Goal: Task Accomplishment & Management: Use online tool/utility

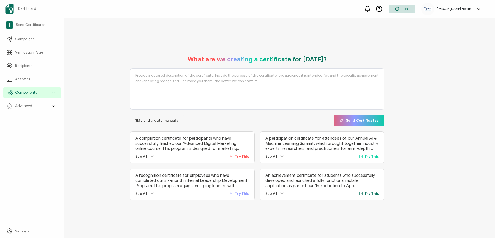
click at [54, 92] on icon at bounding box center [53, 93] width 3 height 6
click at [56, 94] on div "Components" at bounding box center [31, 93] width 57 height 10
click at [55, 93] on div "Components" at bounding box center [31, 93] width 57 height 10
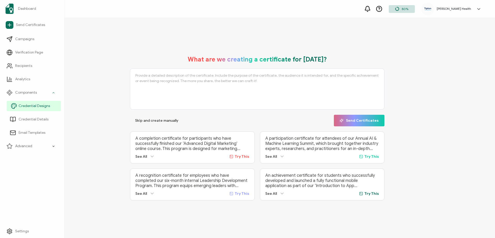
click at [45, 107] on span "Credential Designs" at bounding box center [34, 106] width 31 height 5
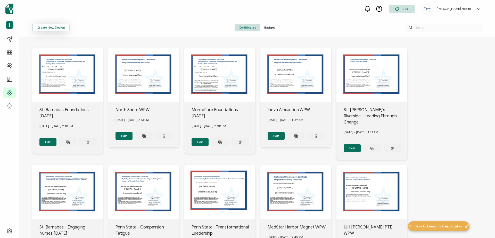
click at [59, 30] on button "Create New Design" at bounding box center [50, 28] width 37 height 8
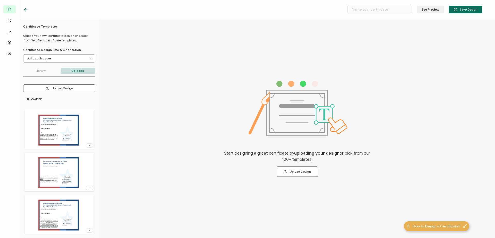
click at [76, 88] on button "Upload Design" at bounding box center [59, 89] width 72 height 8
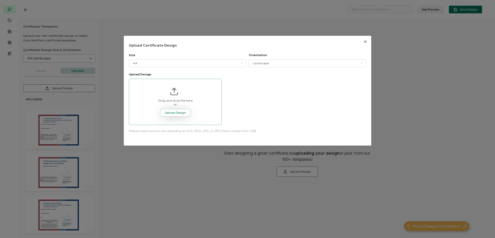
click at [182, 113] on span "Upload Design" at bounding box center [175, 112] width 21 height 3
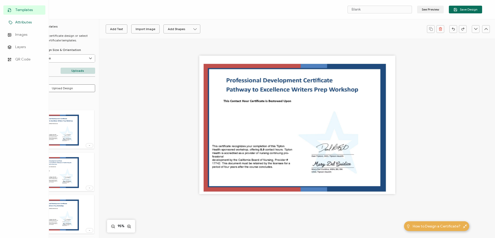
click at [23, 22] on span "Attributes" at bounding box center [23, 22] width 16 height 5
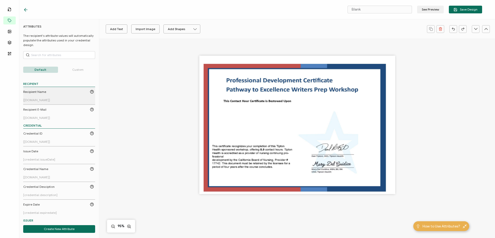
click at [56, 93] on div "Recipient Name" at bounding box center [58, 92] width 71 height 5
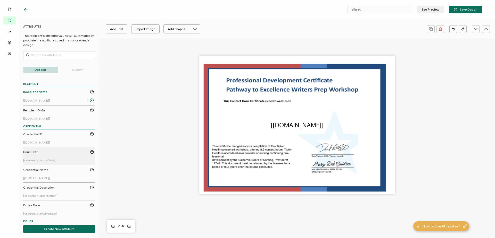
click at [60, 153] on div "Issue Date" at bounding box center [58, 152] width 71 height 5
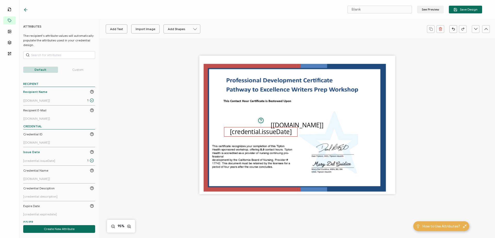
drag, startPoint x: 307, startPoint y: 126, endPoint x: 272, endPoint y: 132, distance: 36.2
click at [271, 132] on pre "[credential.issueDate]" at bounding box center [261, 132] width 62 height 8
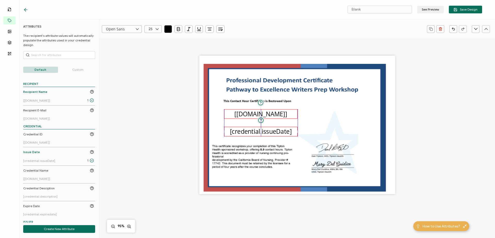
drag, startPoint x: 313, startPoint y: 125, endPoint x: 277, endPoint y: 114, distance: 37.9
click at [277, 114] on pre "[[DOMAIN_NAME]]" at bounding box center [260, 114] width 53 height 8
drag, startPoint x: 368, startPoint y: 10, endPoint x: 345, endPoint y: 7, distance: 22.6
click at [345, 7] on div "Blank See Preview Save Design" at bounding box center [405, 10] width 153 height 8
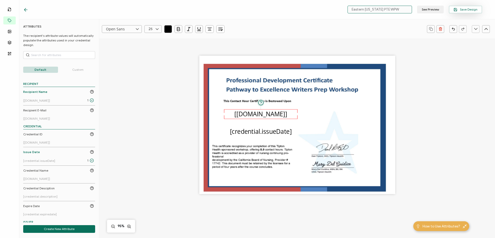
type input "Eastern [US_STATE] PTE WPW"
click at [461, 12] on button "Save Design" at bounding box center [465, 10] width 33 height 8
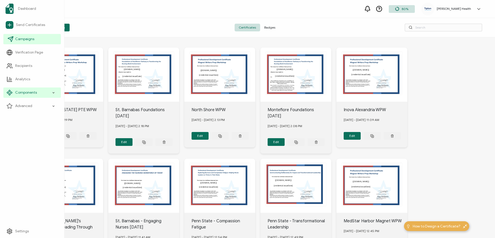
click at [29, 39] on span "Campaigns" at bounding box center [24, 39] width 19 height 5
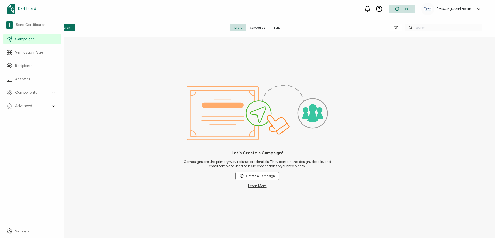
click at [27, 8] on span "Dashboard" at bounding box center [27, 8] width 18 height 5
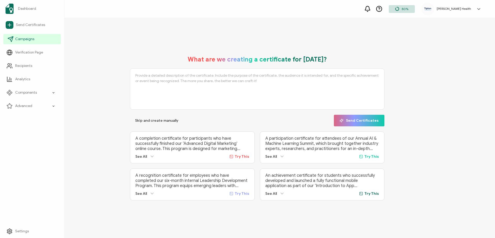
click at [26, 39] on span "Campaigns" at bounding box center [24, 39] width 19 height 5
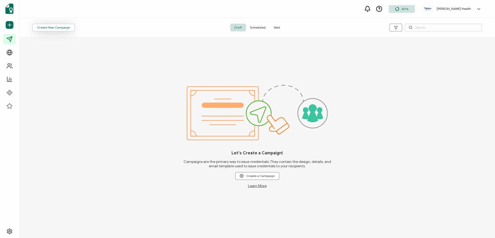
click at [64, 27] on span "Create New Campaign" at bounding box center [53, 27] width 33 height 3
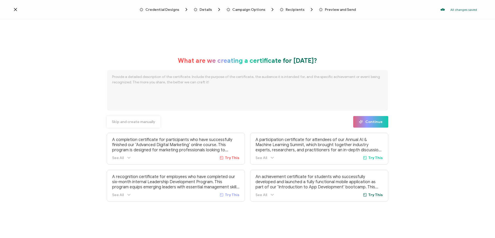
click at [146, 123] on span "Skip and create manually" at bounding box center [133, 122] width 43 height 4
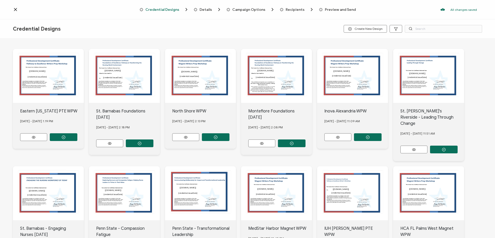
click at [58, 135] on button "button" at bounding box center [64, 138] width 28 height 8
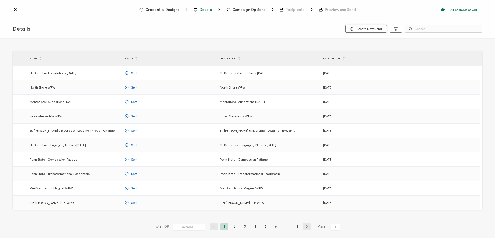
click at [365, 32] on button "Create New Detail" at bounding box center [365, 29] width 41 height 8
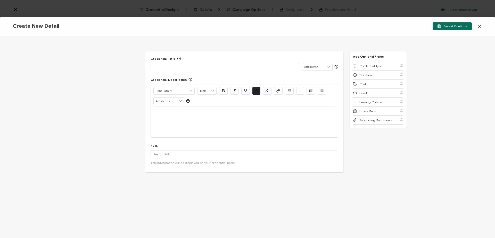
click at [262, 69] on p at bounding box center [224, 66] width 143 height 5
drag, startPoint x: 223, startPoint y: 69, endPoint x: 169, endPoint y: 106, distance: 65.0
click at [142, 61] on div "Credential Title Eastern [US_STATE] PTE WPW ISSUER Issuer Name Credential Descr…" at bounding box center [247, 137] width 495 height 202
copy p "Eastern [US_STATE] PTE WPW"
click at [173, 120] on div at bounding box center [244, 122] width 182 height 31
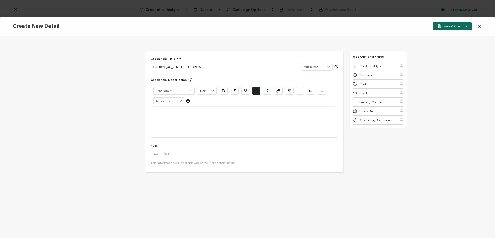
click at [224, 116] on div at bounding box center [244, 113] width 182 height 12
click at [220, 153] on input "text" at bounding box center [245, 155] width 188 height 8
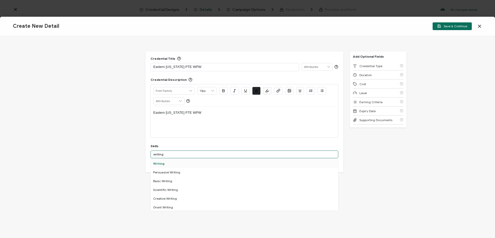
type input "writing"
click at [195, 165] on div "Writing" at bounding box center [245, 164] width 188 height 9
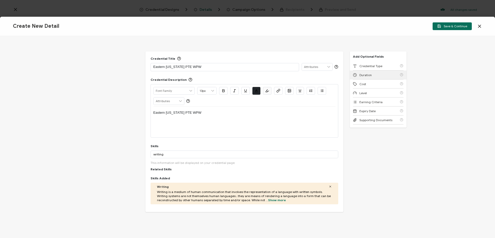
click at [361, 77] on span "Duration" at bounding box center [365, 75] width 12 height 4
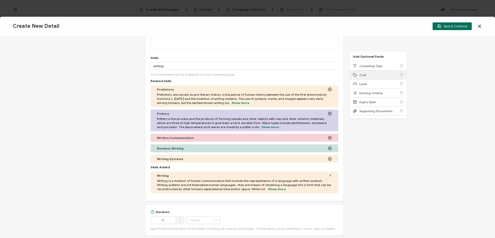
scroll to position [117, 0]
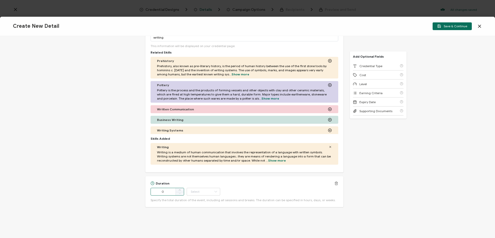
drag, startPoint x: 167, startPoint y: 194, endPoint x: 148, endPoint y: 194, distance: 18.8
click at [148, 194] on div "Duration 0 Hour Day Week Month Year Minute Specify the total duration of the ev…" at bounding box center [244, 192] width 198 height 31
type input "8"
click at [213, 191] on icon at bounding box center [215, 192] width 6 height 8
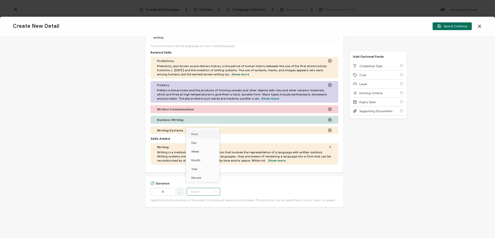
click at [212, 136] on li "Hour" at bounding box center [203, 134] width 35 height 9
type input "Hour"
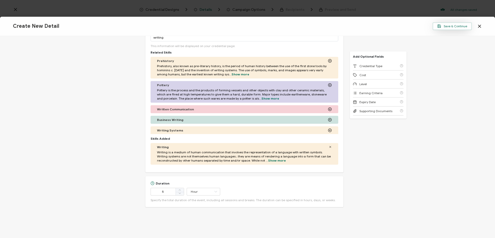
click at [450, 26] on span "Save & Continue" at bounding box center [452, 26] width 30 height 4
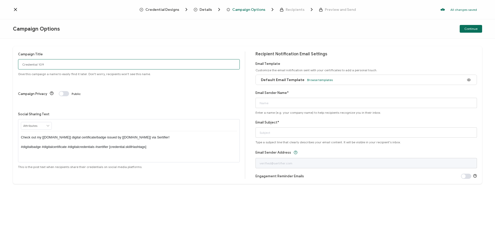
drag, startPoint x: 51, startPoint y: 66, endPoint x: 13, endPoint y: 64, distance: 37.7
click at [13, 64] on div "Campaign Title Credential 109 Give this campaign a name to easily find it later…" at bounding box center [247, 115] width 469 height 138
paste input "Eastern [US_STATE] PTE WPW"
type input "Eastern [US_STATE] PTE WPW"
click at [311, 78] on span "Browse templates" at bounding box center [320, 80] width 26 height 4
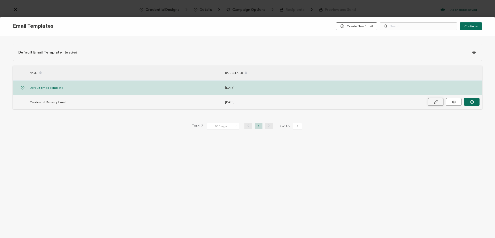
click at [438, 103] on button at bounding box center [435, 102] width 15 height 8
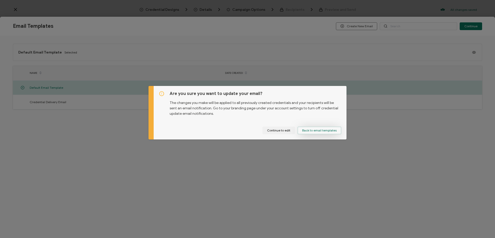
click at [327, 132] on button "Back to email templates" at bounding box center [319, 131] width 44 height 8
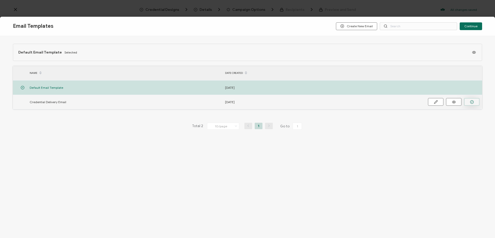
click at [477, 103] on button "button" at bounding box center [471, 102] width 15 height 8
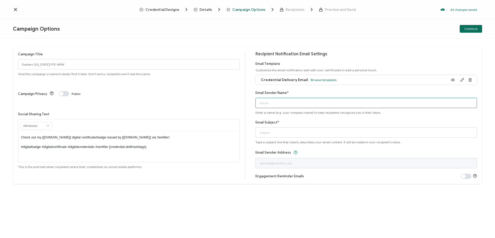
click at [340, 103] on input "Email Sender Name*" at bounding box center [366, 103] width 222 height 10
type input "[PERSON_NAME]"
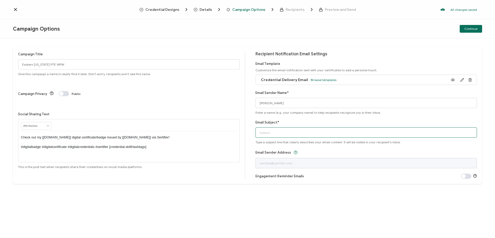
click at [343, 132] on input "Email Subject*" at bounding box center [366, 133] width 222 height 10
type input "Contact Hours Certificate"
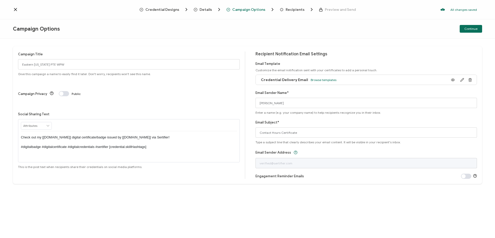
click at [390, 23] on div "Campaign Options Continue" at bounding box center [247, 28] width 495 height 19
click at [469, 27] on span "Continue" at bounding box center [470, 28] width 13 height 3
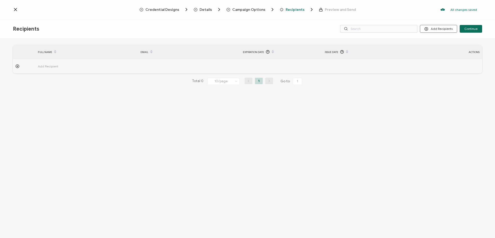
click at [439, 29] on button "Add Recipients" at bounding box center [438, 29] width 37 height 8
click at [442, 51] on span "Import From Recipients" at bounding box center [449, 51] width 34 height 4
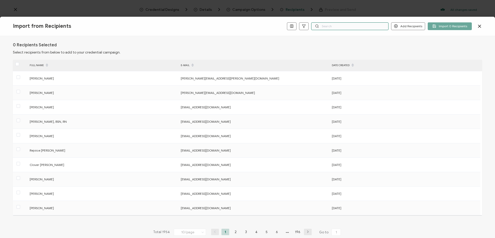
click at [357, 27] on input "text" at bounding box center [349, 26] width 77 height 8
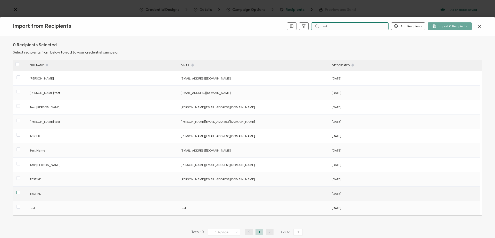
type input "test"
click at [17, 193] on span at bounding box center [18, 193] width 4 height 4
click at [20, 191] on input "checkbox" at bounding box center [20, 191] width 0 height 0
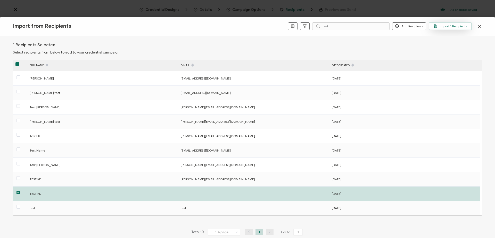
click at [458, 24] on span "Import 1 Recipients" at bounding box center [450, 26] width 34 height 4
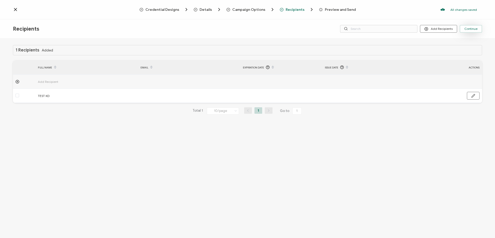
click at [477, 28] on span "Continue" at bounding box center [470, 28] width 13 height 3
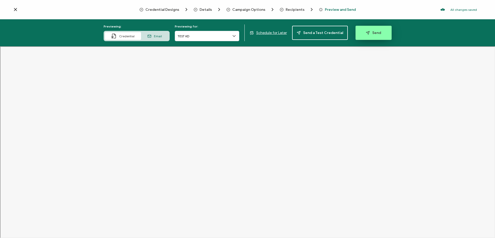
click at [370, 30] on button "Send" at bounding box center [373, 33] width 36 height 14
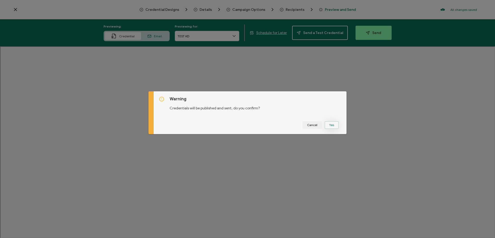
click at [329, 127] on button "Yes" at bounding box center [331, 125] width 14 height 8
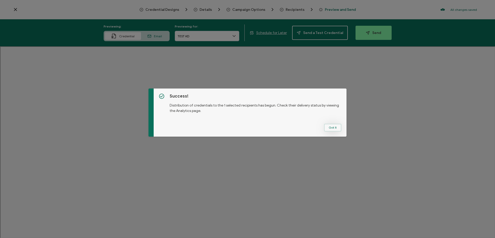
click at [324, 128] on button "Got It" at bounding box center [332, 128] width 17 height 8
